Goal: Book appointment/travel/reservation: Book appointment/travel/reservation

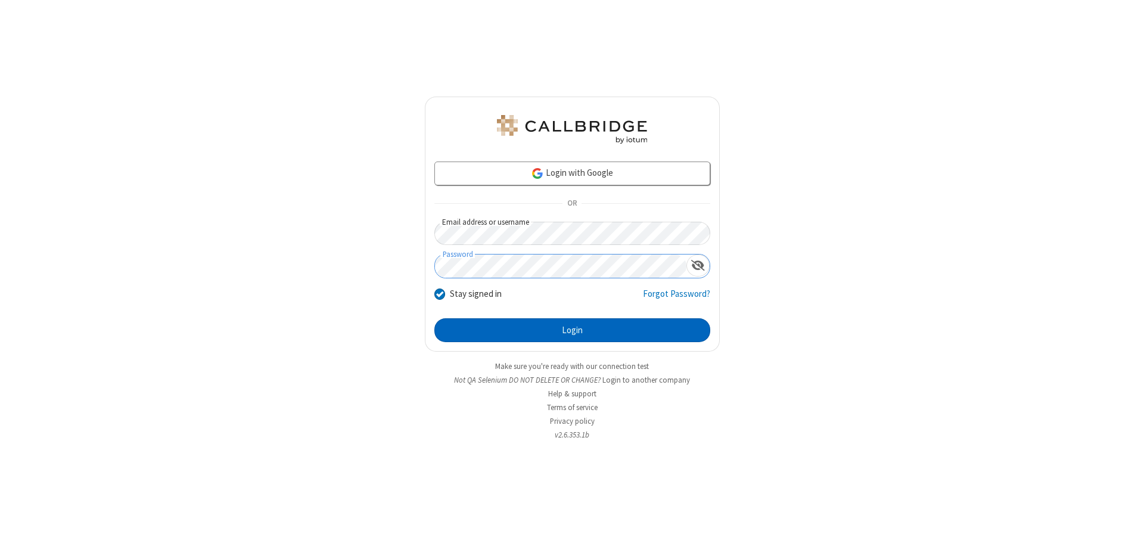
click at [572, 330] on button "Login" at bounding box center [572, 330] width 276 height 24
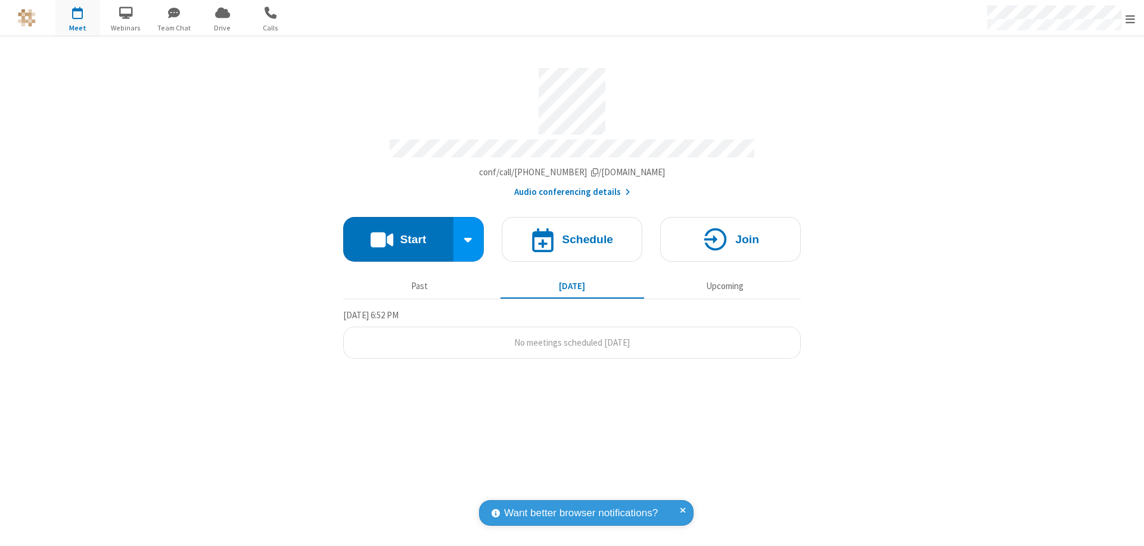
click at [1130, 18] on span "Open menu" at bounding box center [1131, 19] width 10 height 12
click at [77, 18] on span "button" at bounding box center [77, 12] width 45 height 20
click at [572, 234] on h4 "Schedule" at bounding box center [587, 239] width 51 height 11
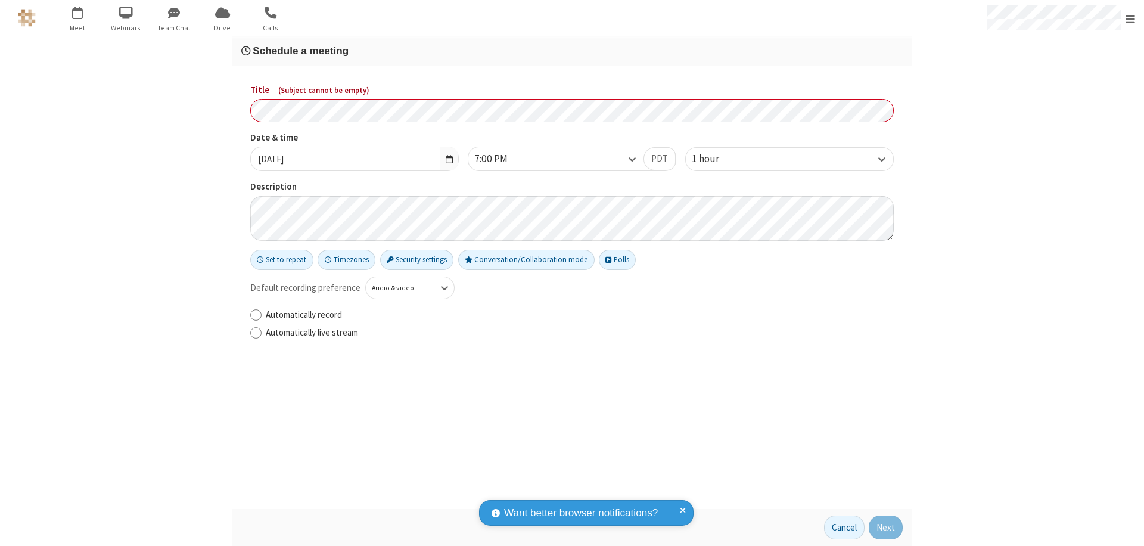
click at [572, 51] on h3 "Schedule a meeting" at bounding box center [571, 50] width 661 height 11
